Goal: Information Seeking & Learning: Learn about a topic

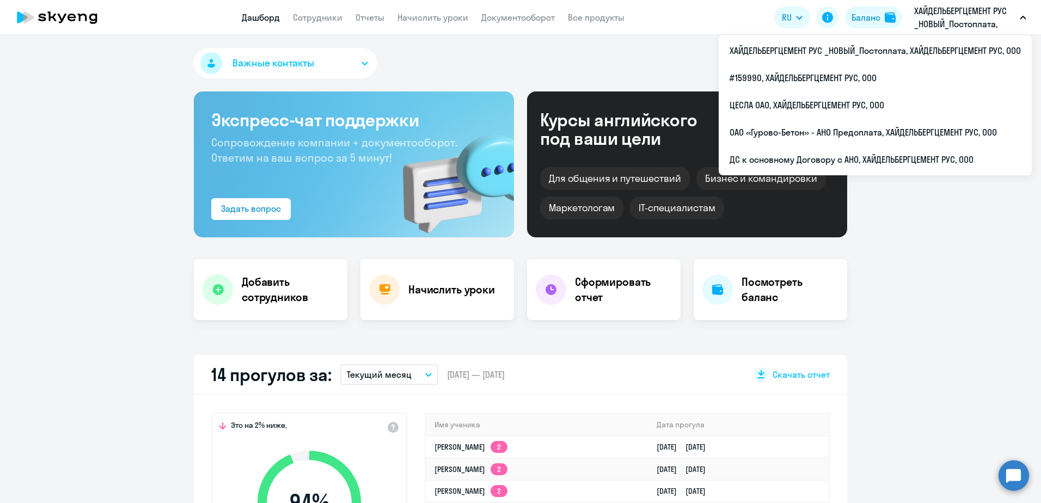
select select "30"
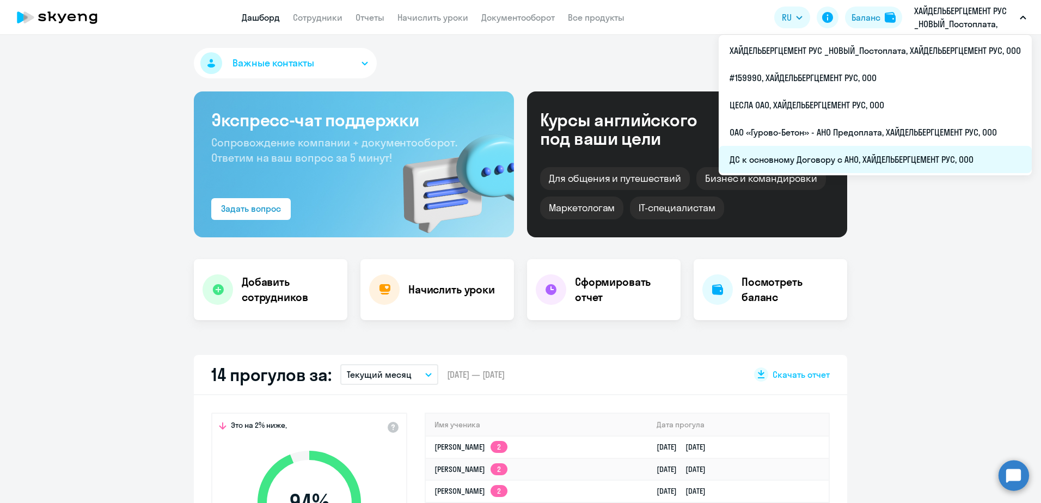
click at [858, 159] on li "ДС к основному Договору с АНО, ХАЙДЕЛЬБЕРГЦЕМЕНТ РУС, ООО" at bounding box center [875, 159] width 313 height 27
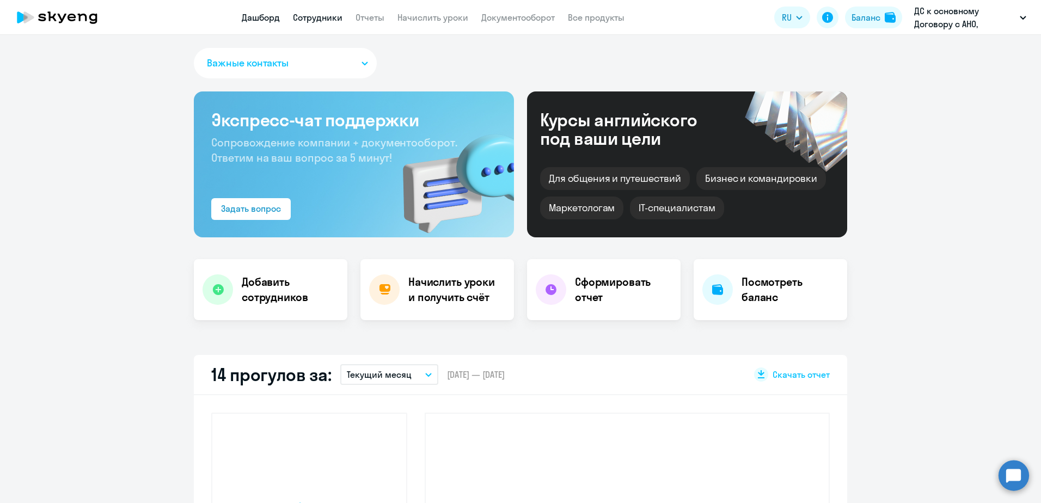
click at [317, 17] on link "Сотрудники" at bounding box center [318, 17] width 50 height 11
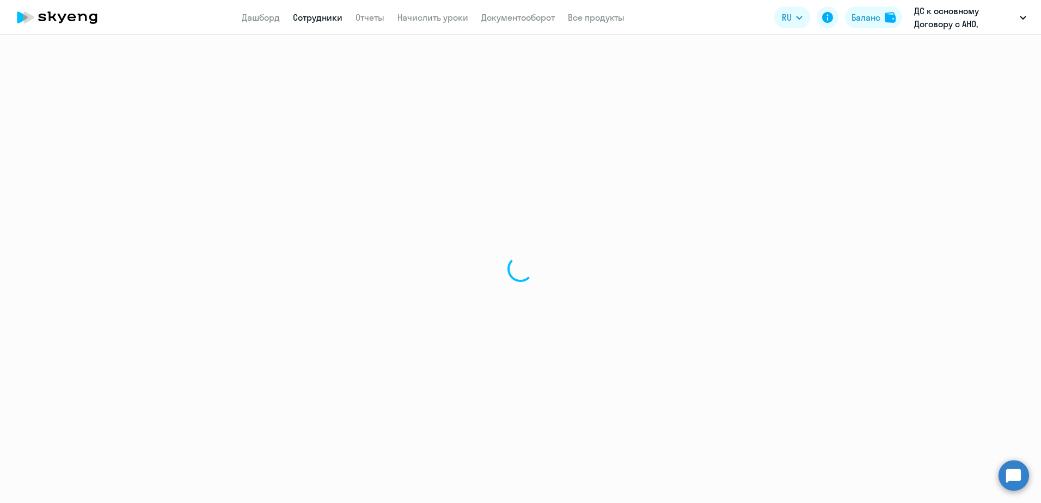
select select "30"
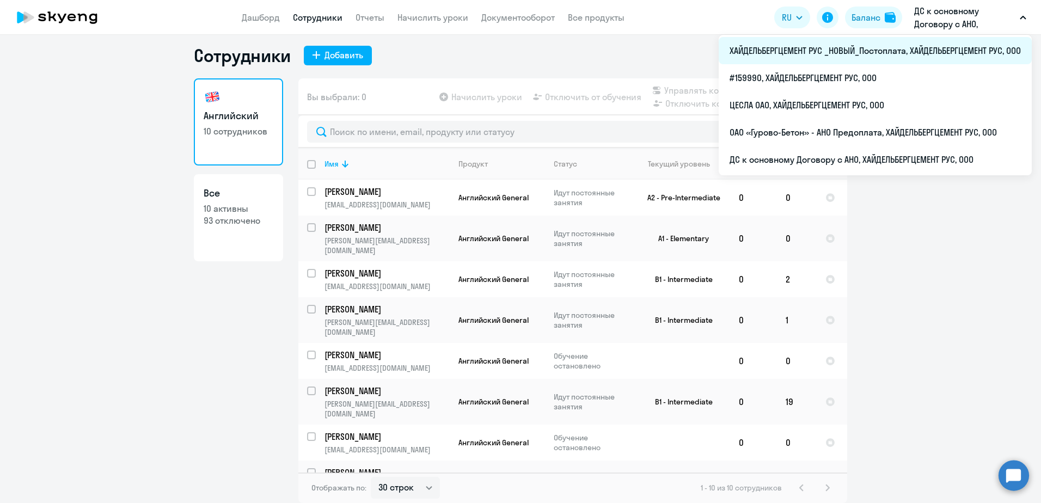
click at [934, 44] on li "ХАЙДЕЛЬБЕРГЦЕМЕНТ РУС _НОВЫЙ_Постоплата, ХАЙДЕЛЬБЕРГЦЕМЕНТ РУС, ООО" at bounding box center [875, 50] width 313 height 27
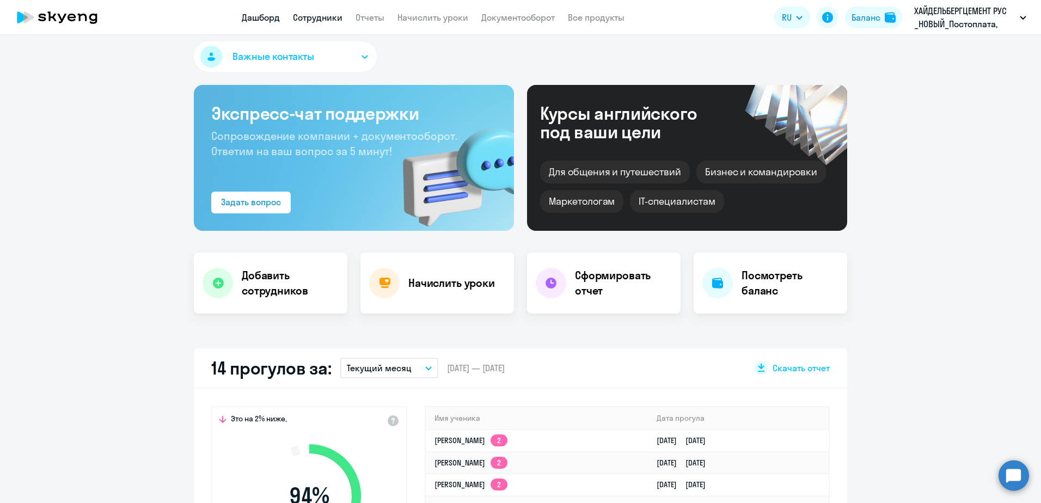
click at [317, 20] on link "Сотрудники" at bounding box center [318, 17] width 50 height 11
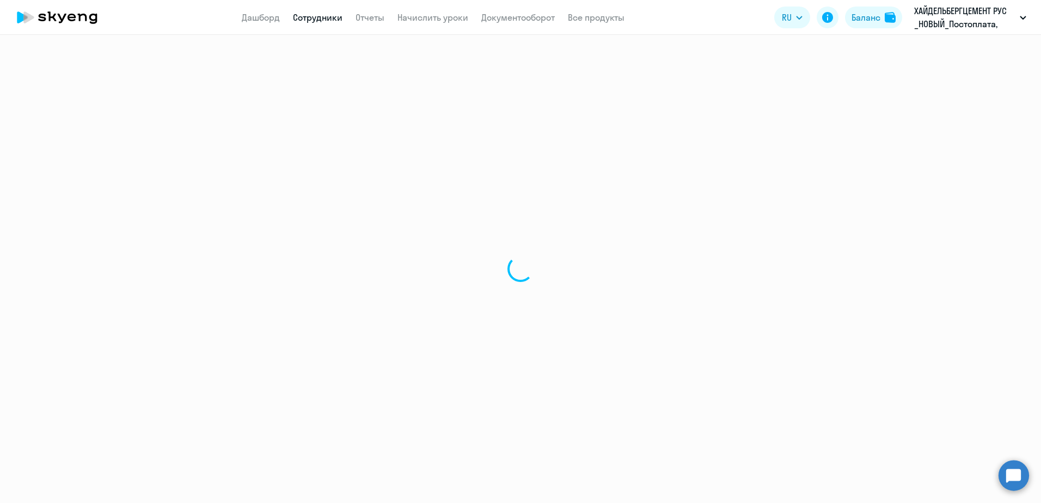
select select "30"
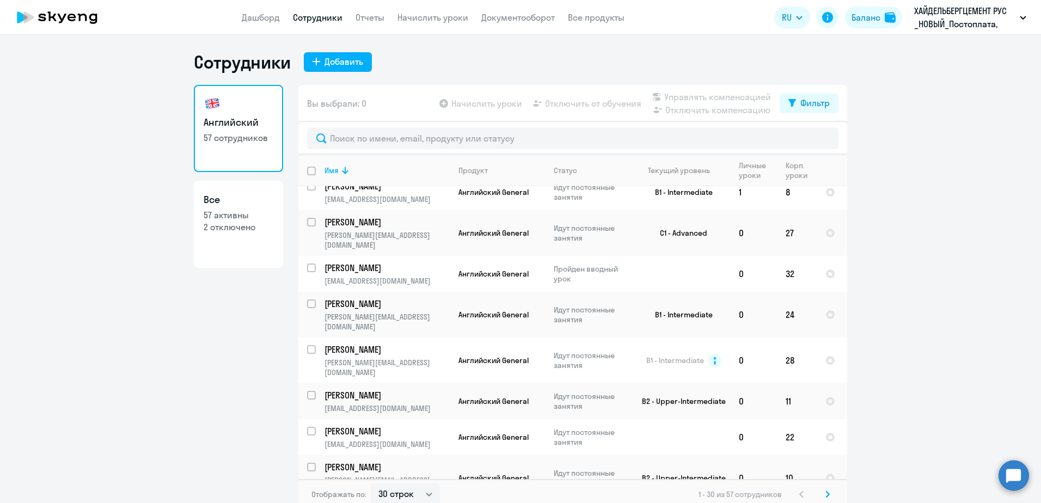
scroll to position [785, 0]
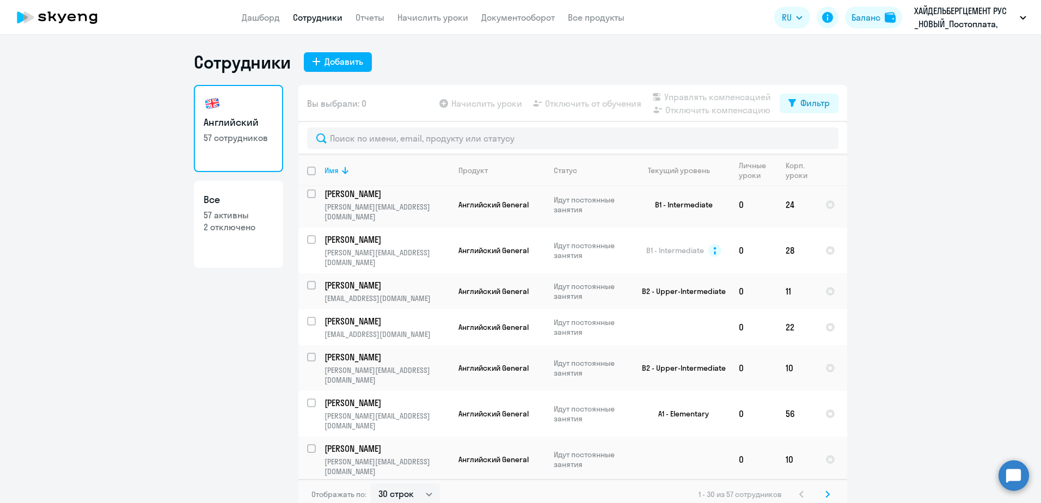
click at [825, 491] on icon at bounding box center [827, 494] width 4 height 8
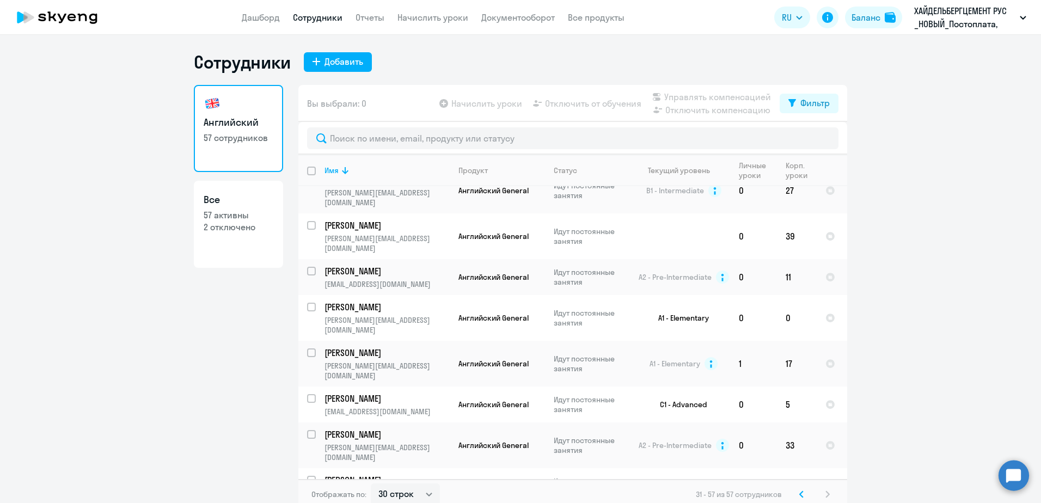
scroll to position [677, 0]
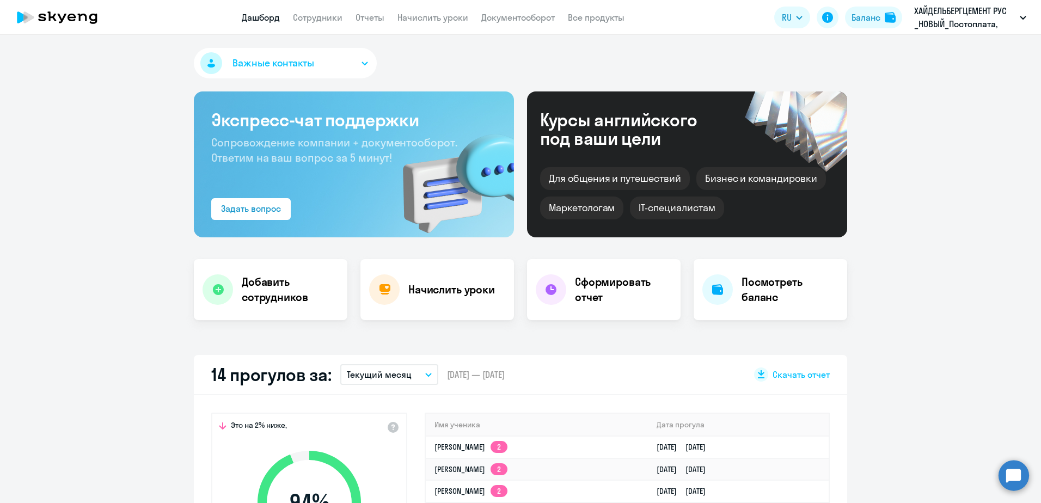
select select "30"
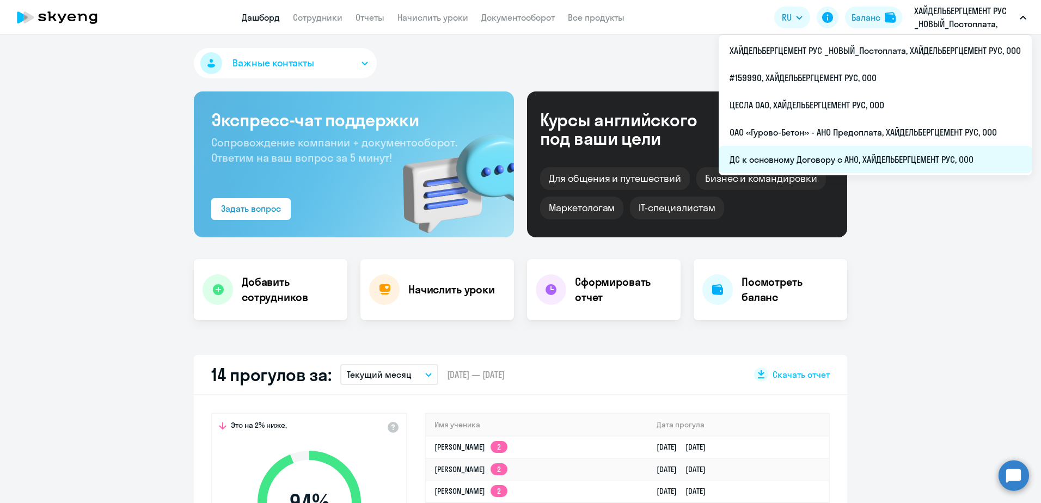
click at [813, 158] on li "ДС к основному Договору с АНО, ХАЙДЕЛЬБЕРГЦЕМЕНТ РУС, ООО" at bounding box center [875, 159] width 313 height 27
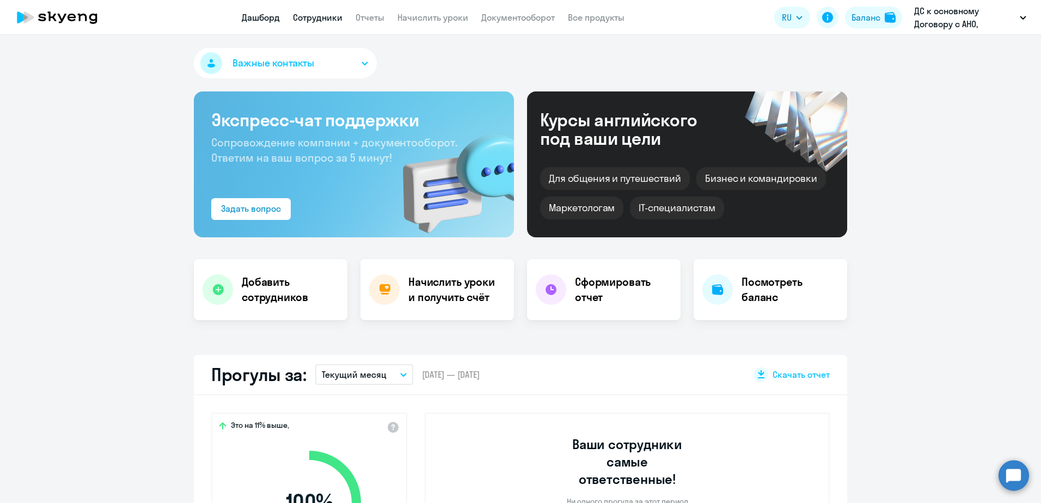
click at [312, 17] on link "Сотрудники" at bounding box center [318, 17] width 50 height 11
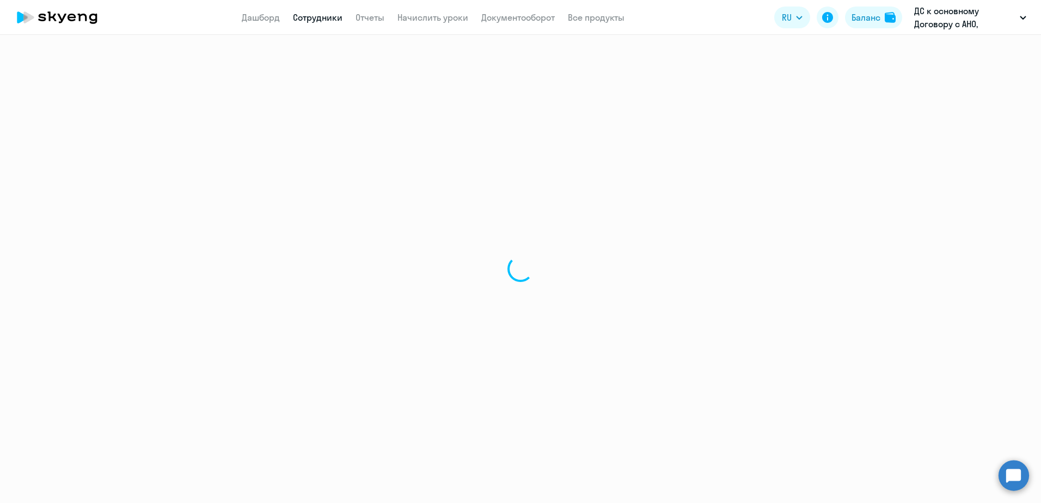
select select "30"
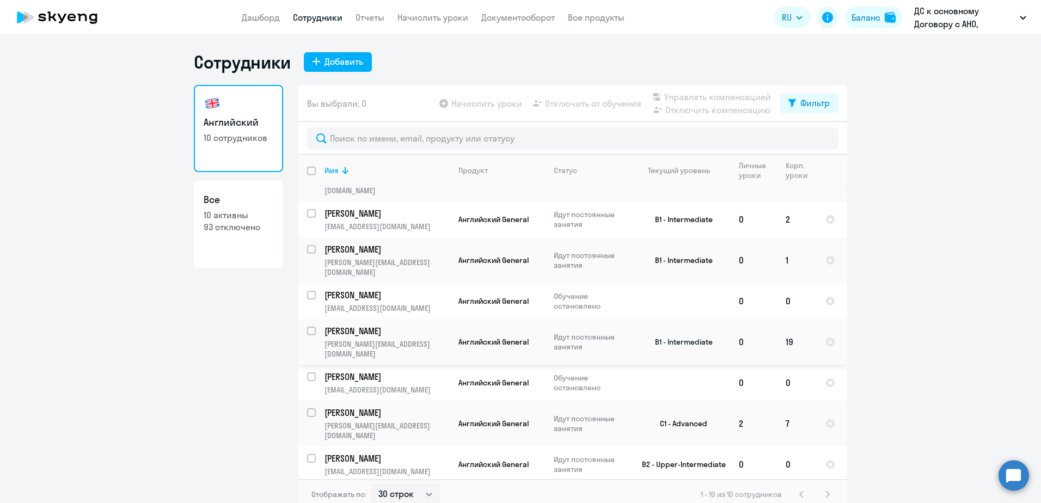
scroll to position [7, 0]
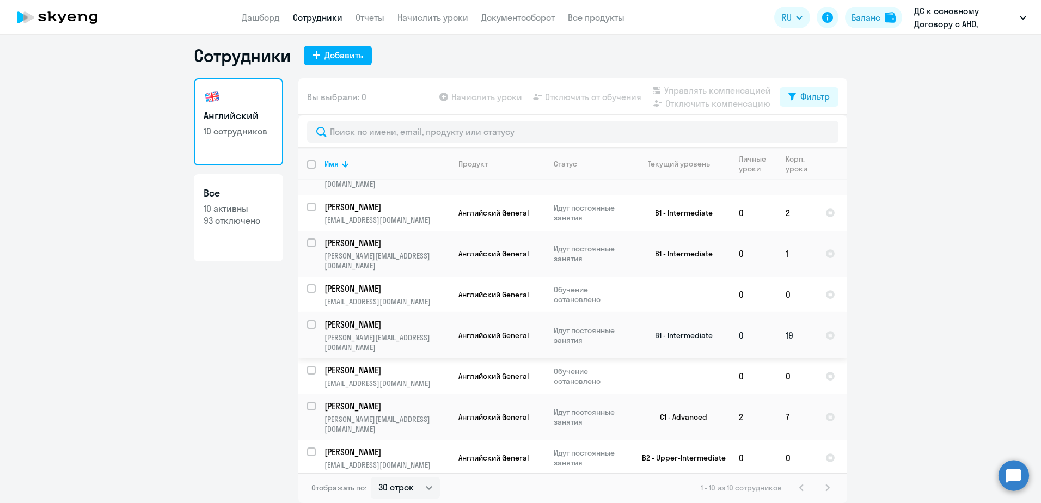
click at [406, 318] on p "[PERSON_NAME]" at bounding box center [385, 324] width 123 height 12
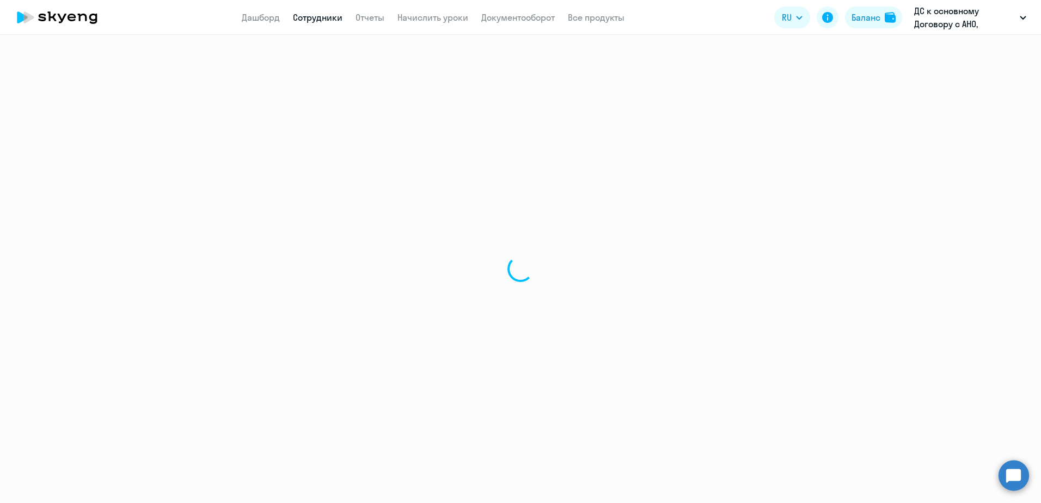
select select "english"
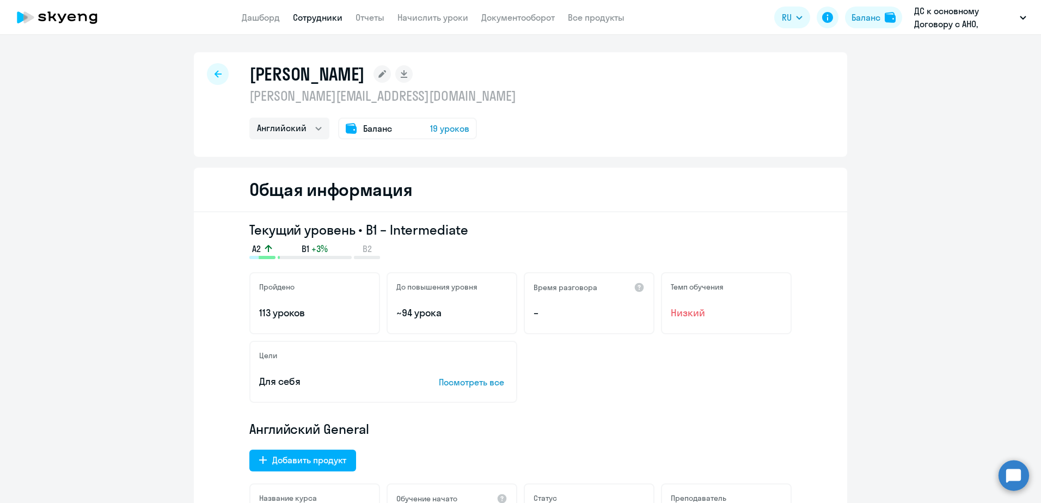
click at [210, 75] on div at bounding box center [218, 74] width 22 height 22
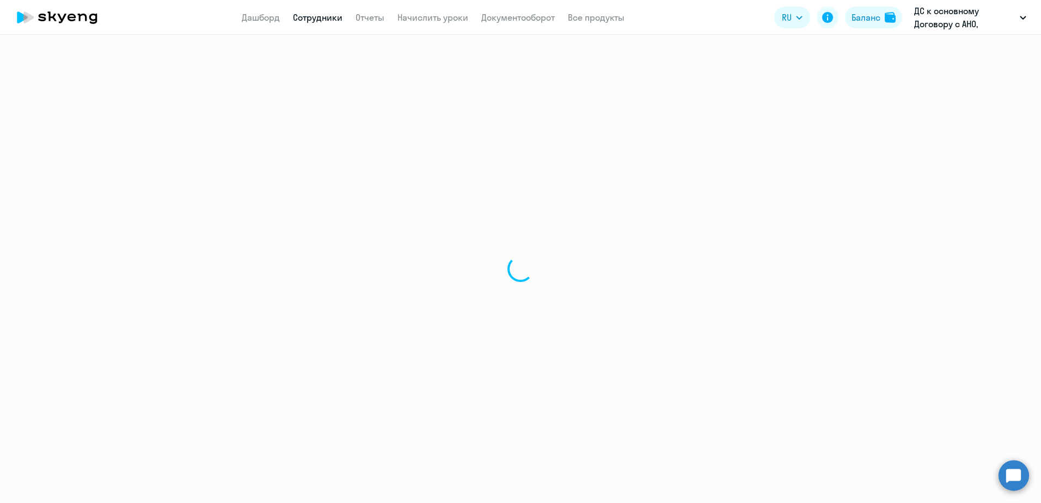
select select "30"
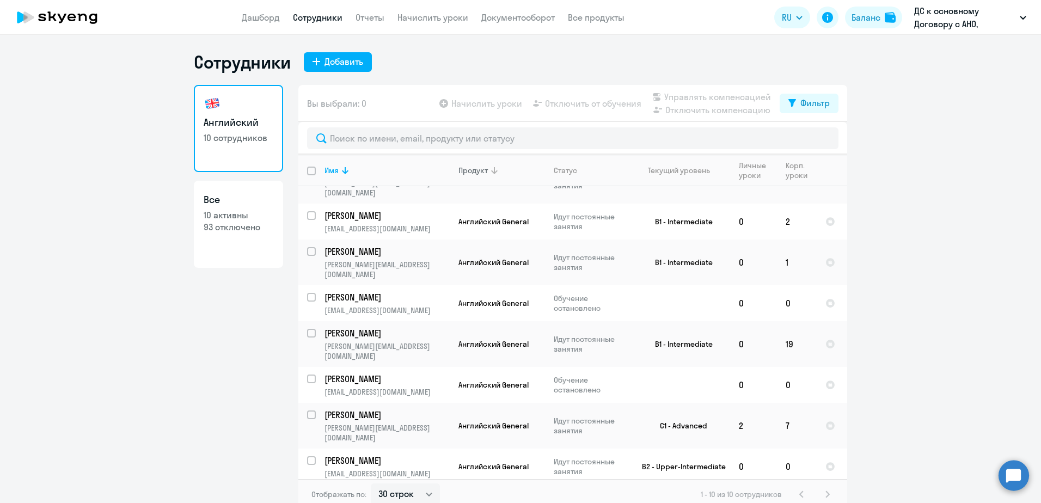
scroll to position [66, 0]
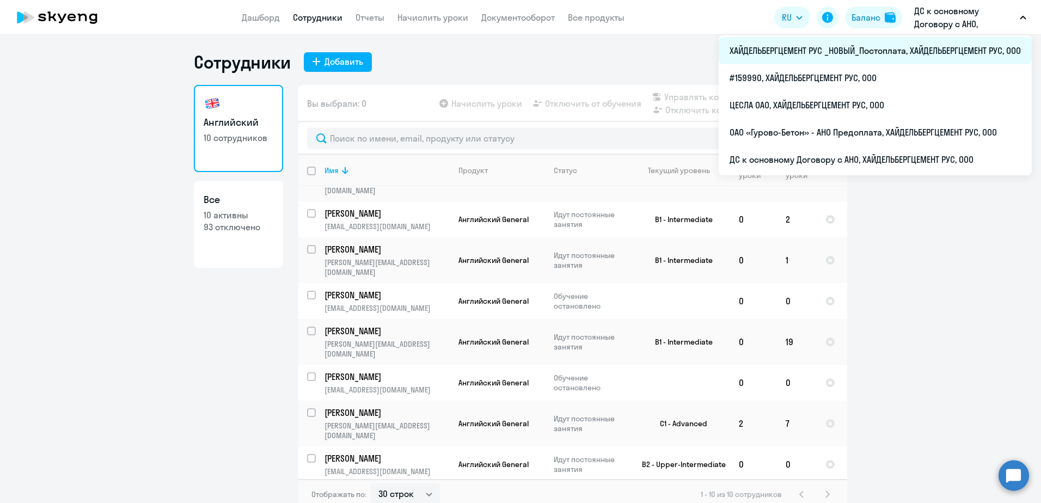
click at [946, 45] on li "ХАЙДЕЛЬБЕРГЦЕМЕНТ РУС _НОВЫЙ_Постоплата, ХАЙДЕЛЬБЕРГЦЕМЕНТ РУС, ООО" at bounding box center [875, 50] width 313 height 27
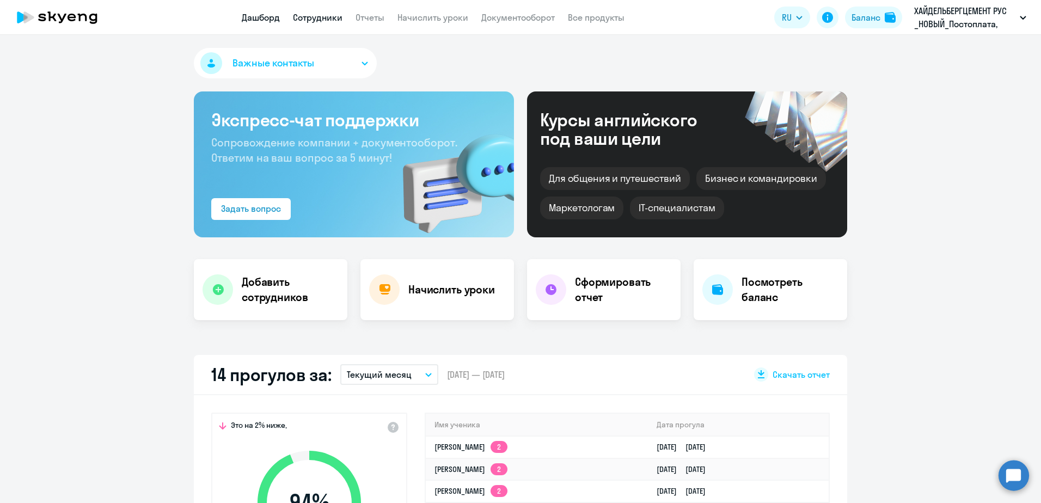
click at [318, 15] on link "Сотрудники" at bounding box center [318, 17] width 50 height 11
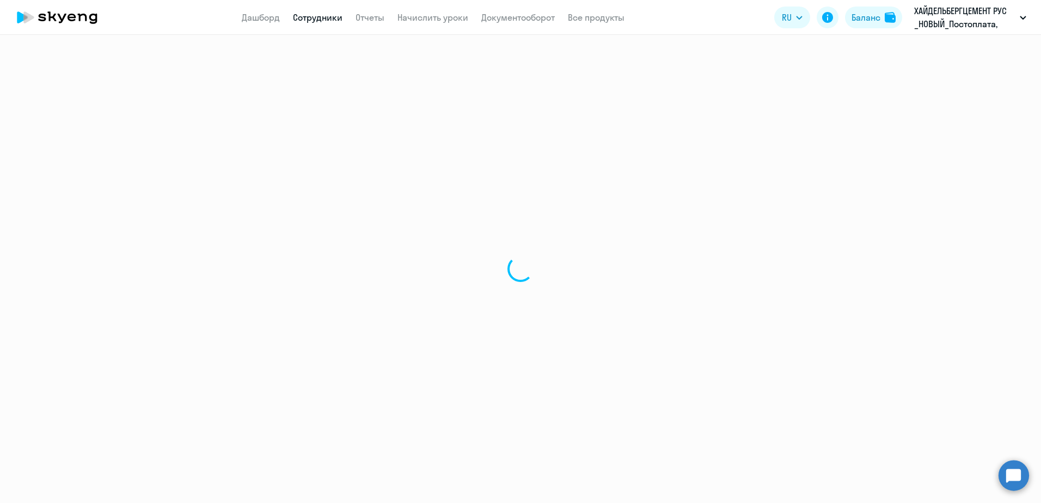
select select "30"
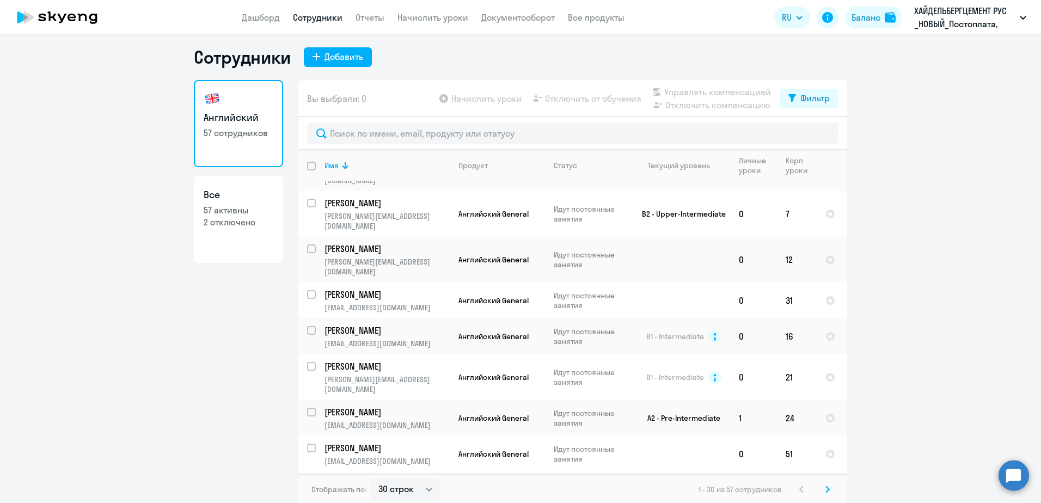
scroll to position [7, 0]
click at [827, 486] on svg-icon at bounding box center [827, 487] width 13 height 13
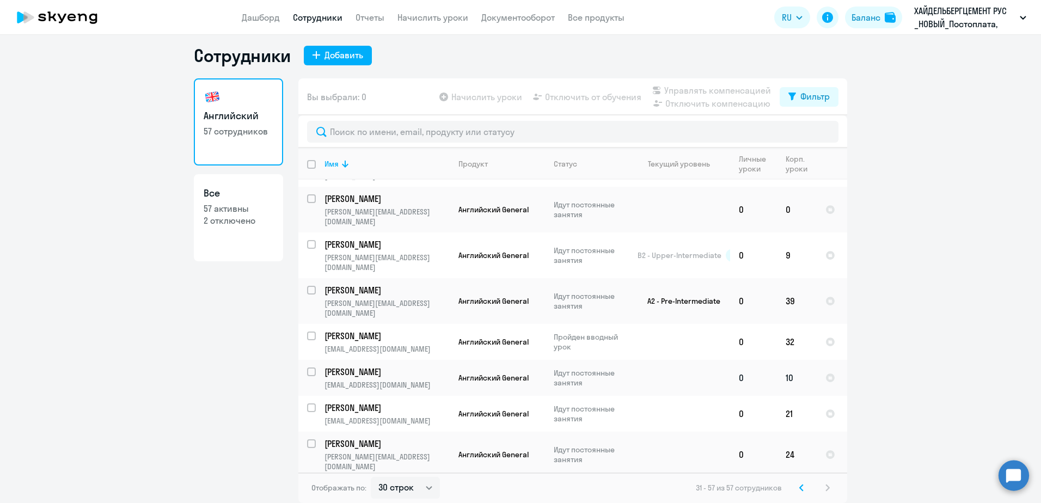
scroll to position [0, 0]
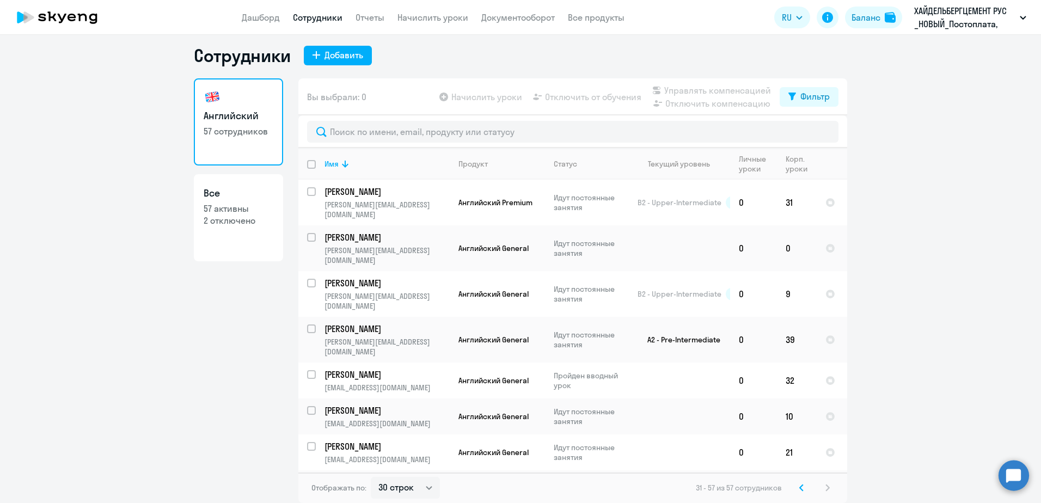
click at [799, 489] on icon at bounding box center [801, 488] width 4 height 8
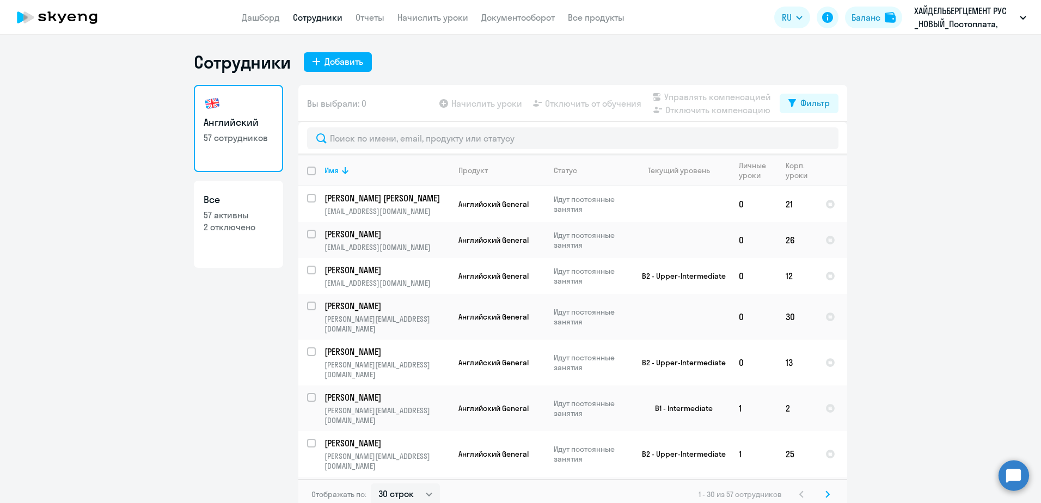
click at [196, 368] on div "Английский 57 сотрудников Все 57 активны 2 отключено" at bounding box center [238, 294] width 89 height 418
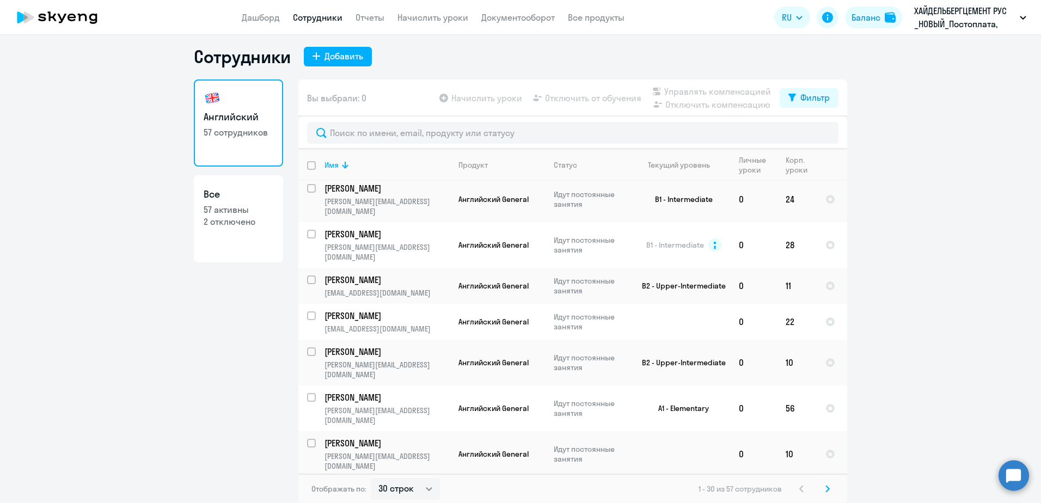
scroll to position [7, 0]
click at [827, 488] on svg-icon at bounding box center [827, 487] width 13 height 13
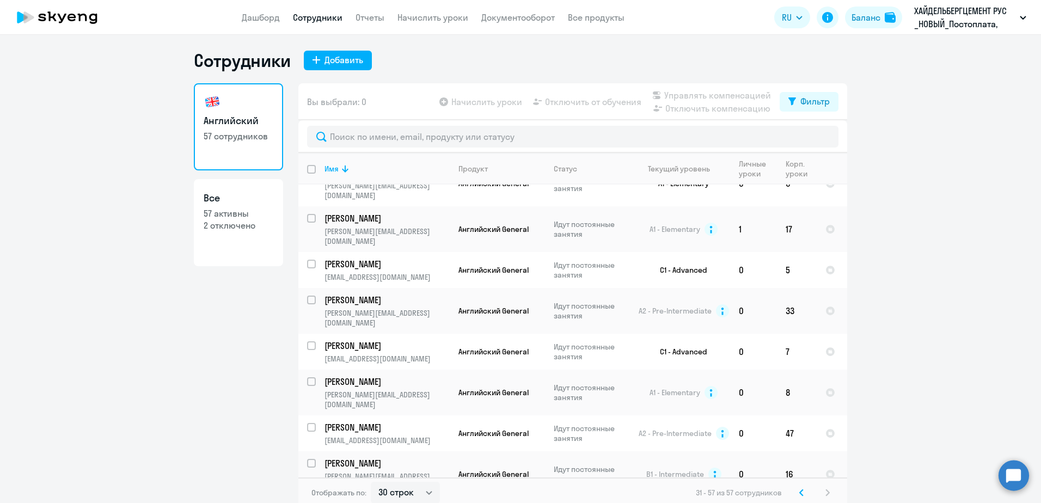
scroll to position [0, 0]
click at [801, 495] on svg-icon at bounding box center [801, 494] width 13 height 13
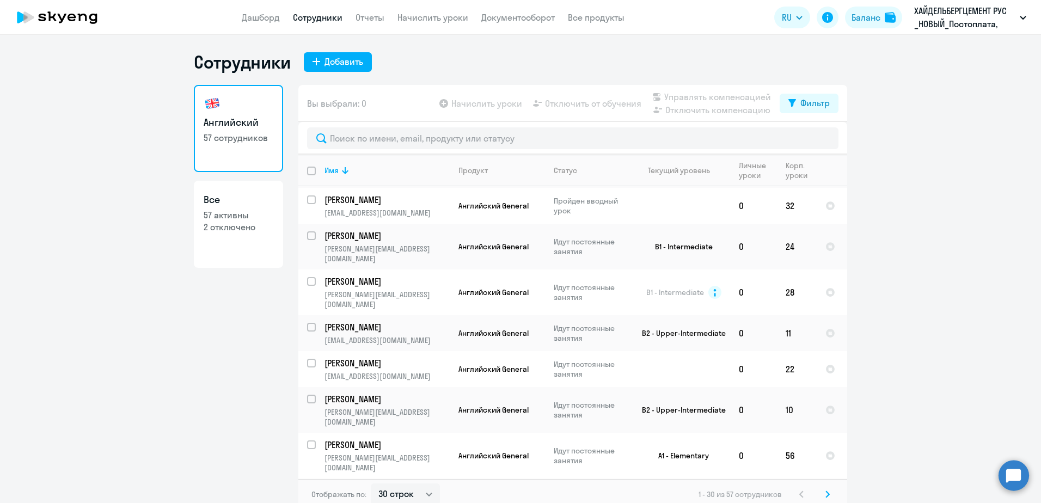
scroll to position [730, 0]
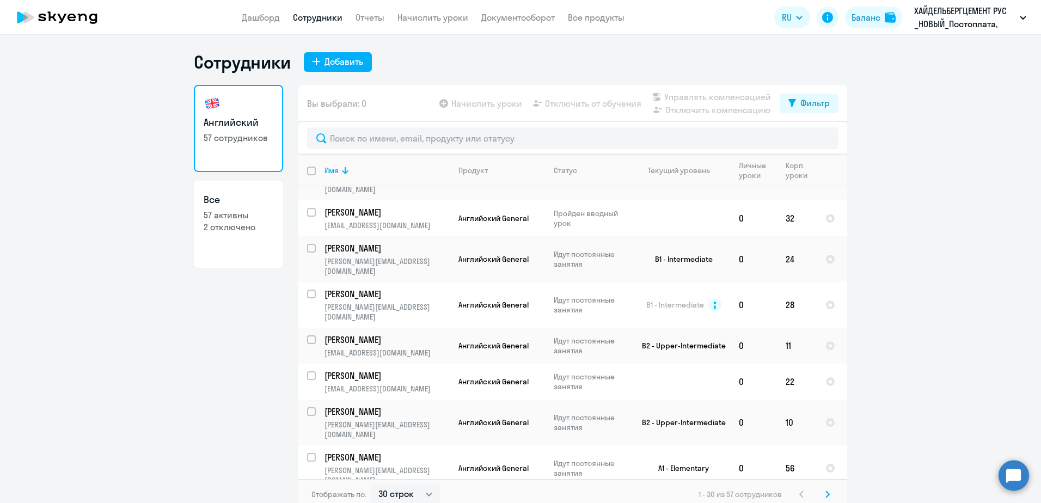
click at [826, 496] on svg-icon at bounding box center [827, 494] width 13 height 13
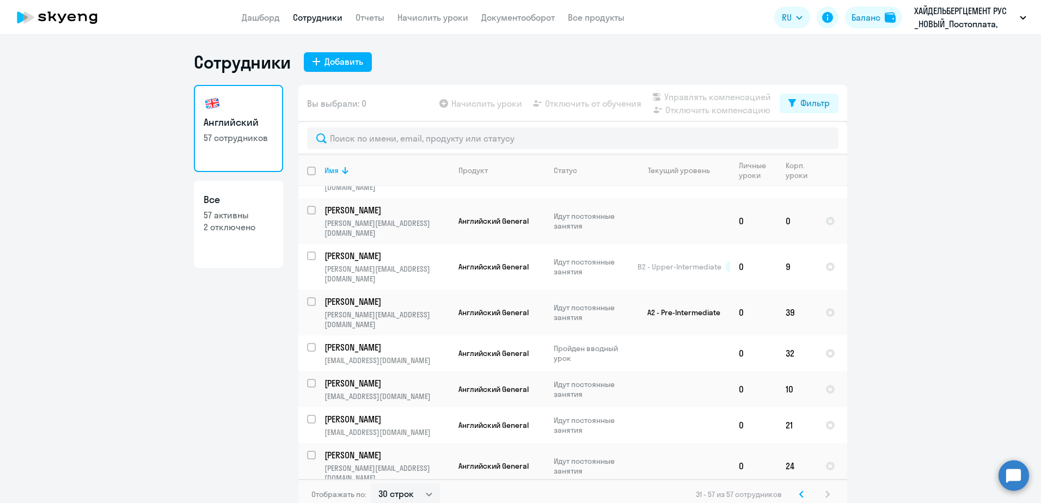
scroll to position [0, 0]
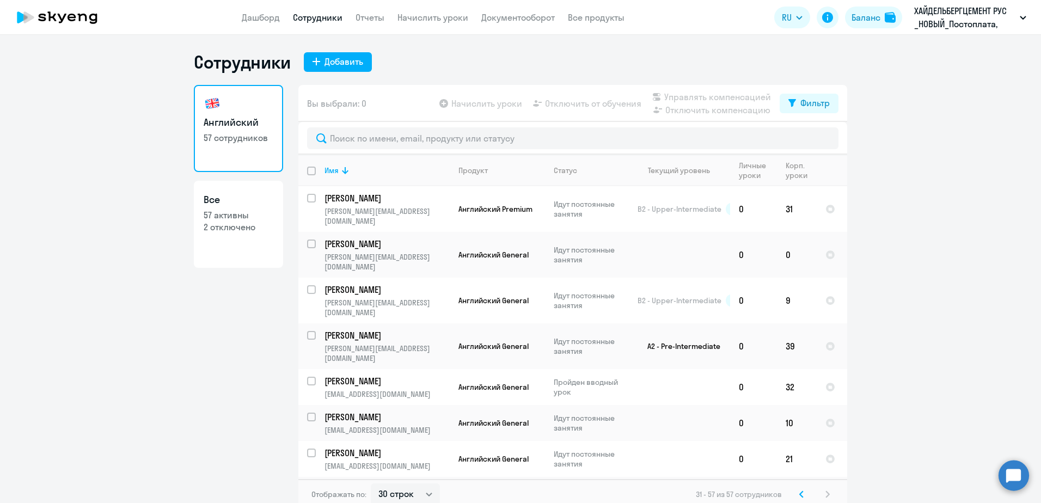
click at [800, 494] on svg-icon at bounding box center [801, 494] width 13 height 13
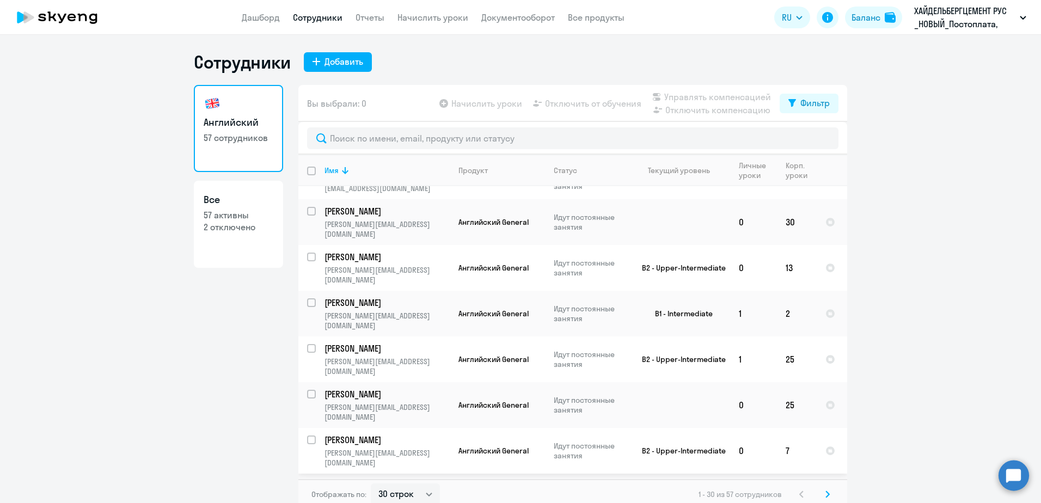
scroll to position [77, 0]
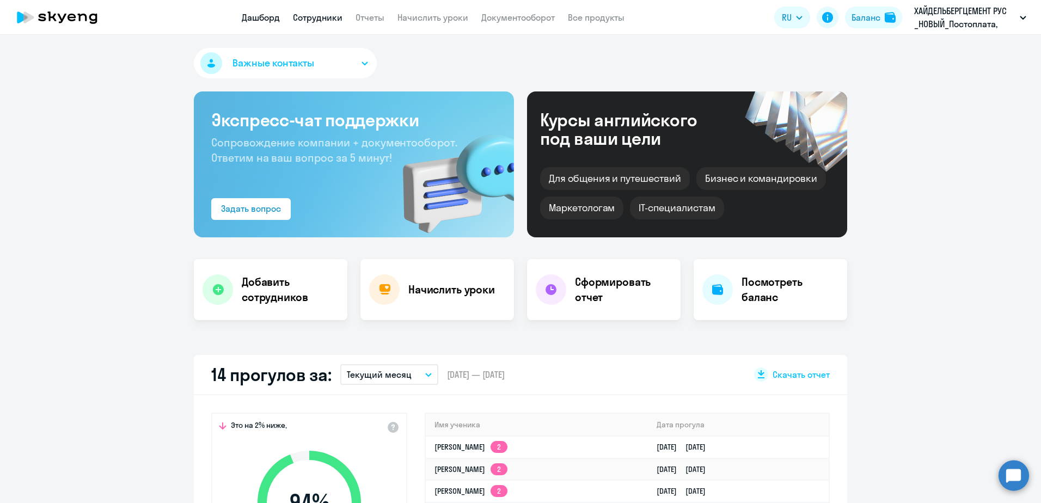
drag, startPoint x: 316, startPoint y: 26, endPoint x: 316, endPoint y: 20, distance: 6.0
click at [316, 26] on app-header "Дашборд Сотрудники Отчеты Начислить уроки Документооборот Все продукты Дашборд …" at bounding box center [520, 17] width 1041 height 35
select select "30"
click at [316, 20] on link "Сотрудники" at bounding box center [318, 17] width 50 height 11
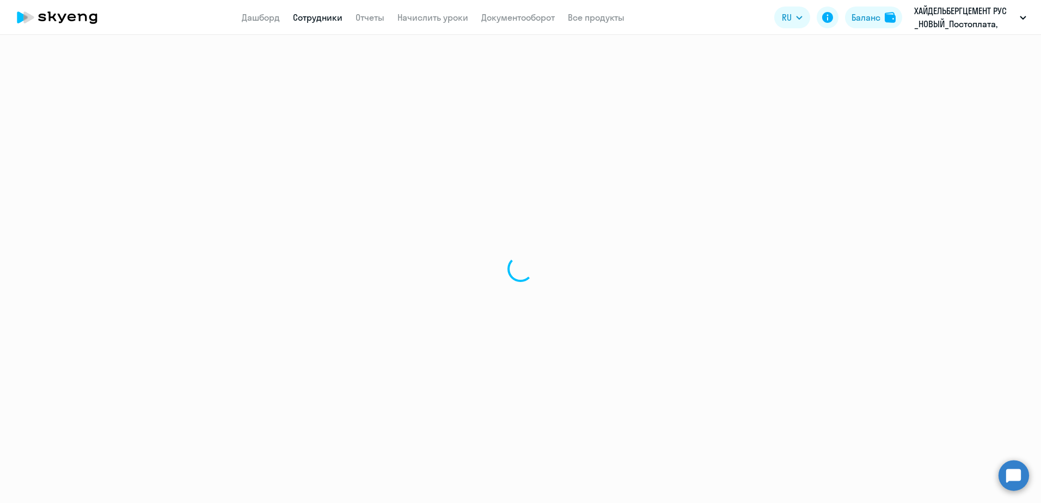
select select "30"
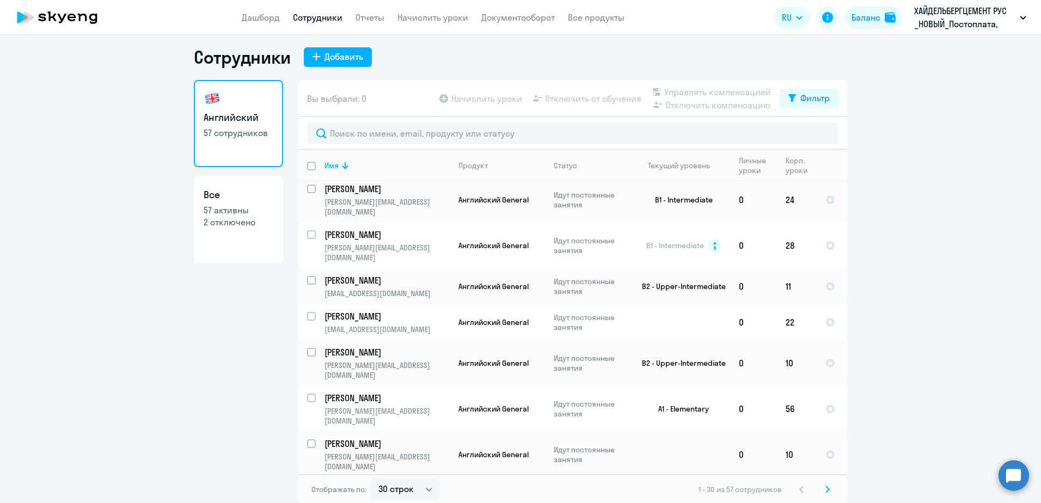
scroll to position [7, 0]
click at [824, 483] on svg-icon at bounding box center [827, 487] width 13 height 13
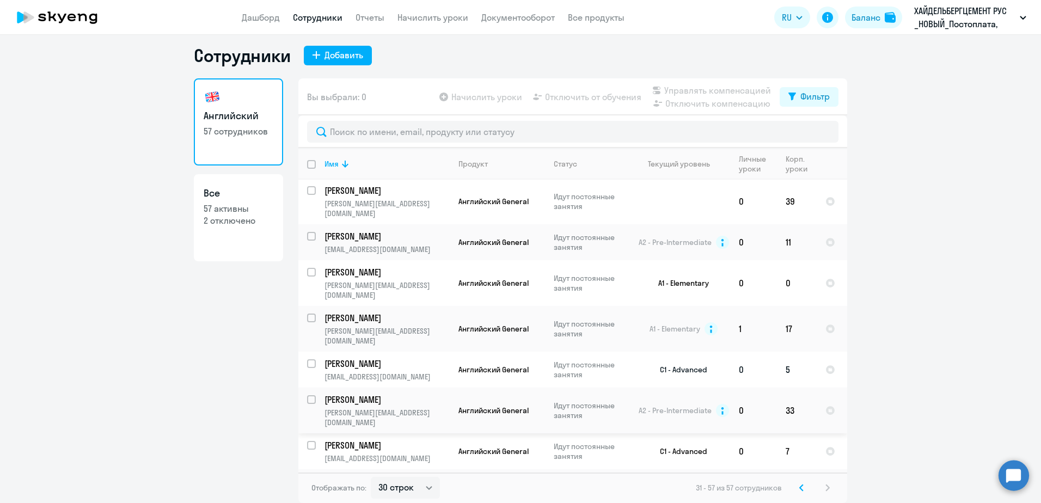
scroll to position [677, 0]
